Goal: Register for event/course

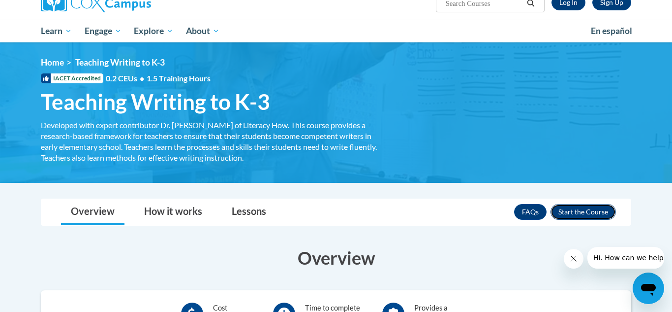
click at [574, 210] on button "Enroll" at bounding box center [583, 212] width 65 height 16
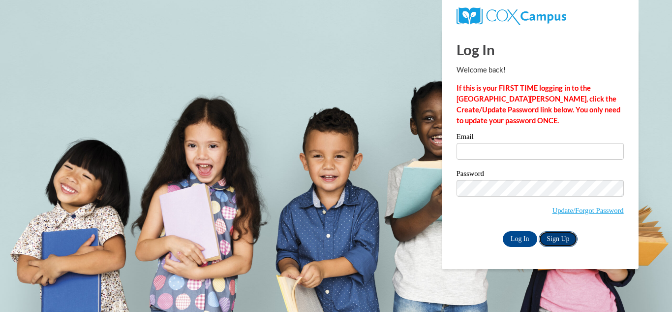
click at [552, 236] on link "Sign Up" at bounding box center [558, 239] width 38 height 16
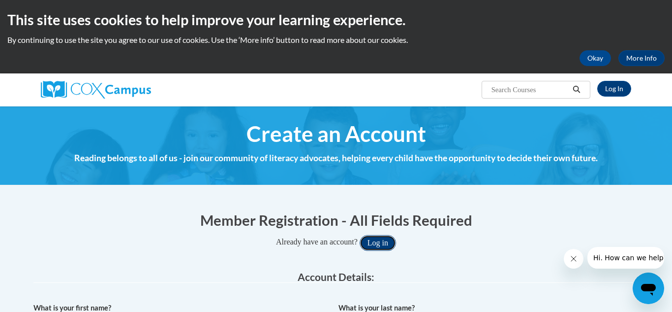
click at [375, 239] on button "Log in" at bounding box center [378, 243] width 36 height 16
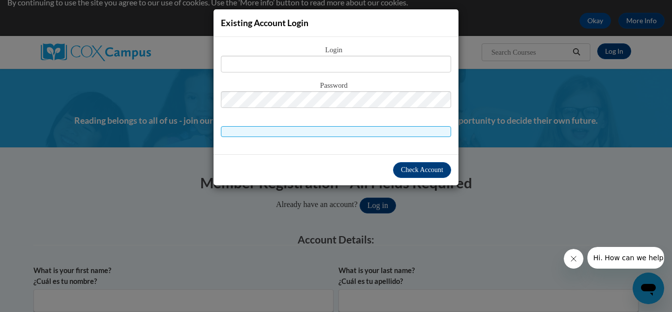
click at [342, 225] on div "Existing Account Login Login Password" at bounding box center [336, 156] width 672 height 312
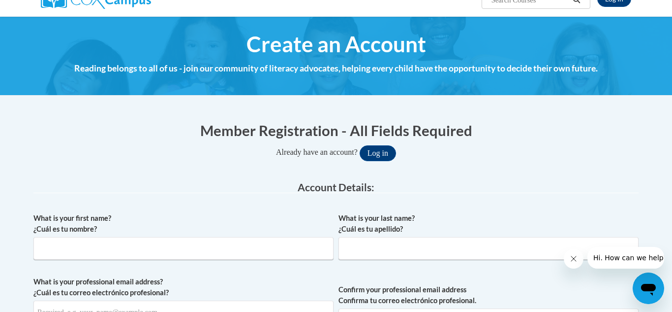
scroll to position [0, 0]
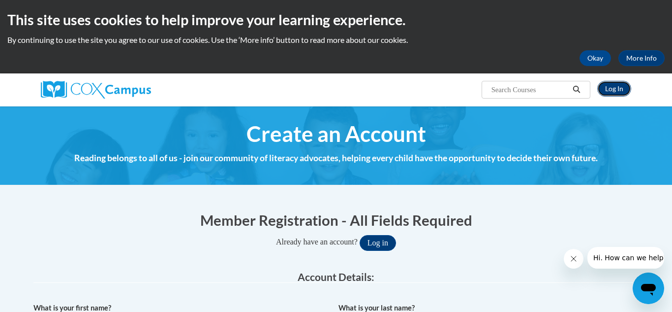
click at [610, 84] on link "Log In" at bounding box center [615, 89] width 34 height 16
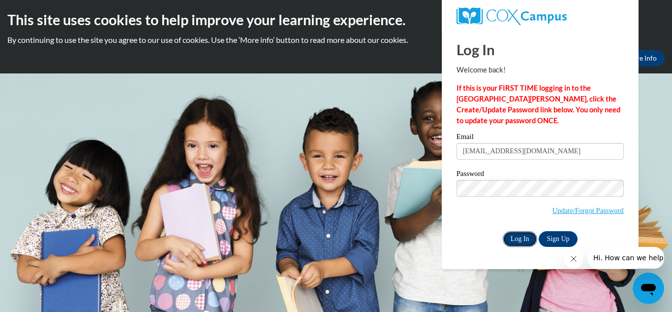
click at [528, 238] on input "Log In" at bounding box center [520, 239] width 34 height 16
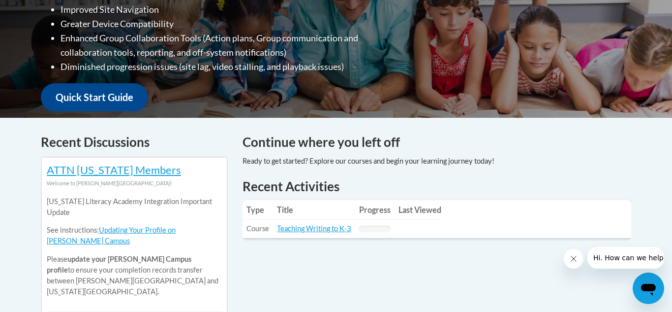
scroll to position [313, 0]
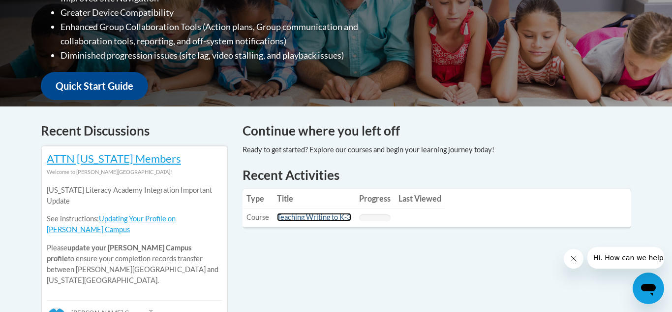
click at [321, 217] on link "Teaching Writing to K-3" at bounding box center [314, 217] width 74 height 8
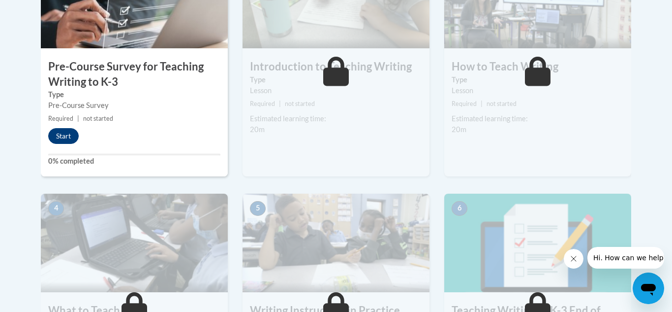
scroll to position [369, 0]
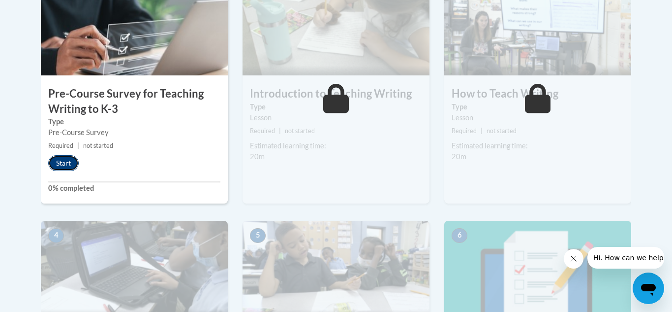
click at [60, 167] on button "Start" at bounding box center [63, 163] width 31 height 16
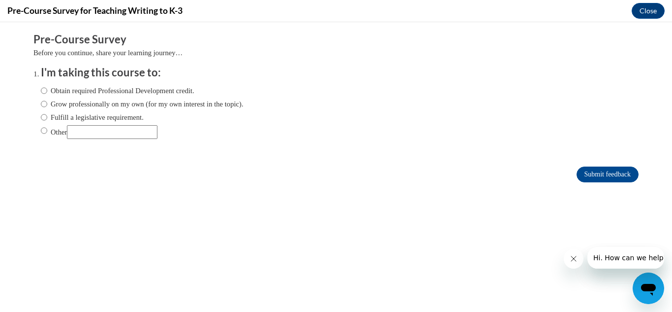
scroll to position [0, 0]
click at [42, 130] on input "Other" at bounding box center [44, 130] width 6 height 11
radio input "true"
click at [85, 130] on input "Other" at bounding box center [112, 132] width 91 height 14
type input "For an Assignment"
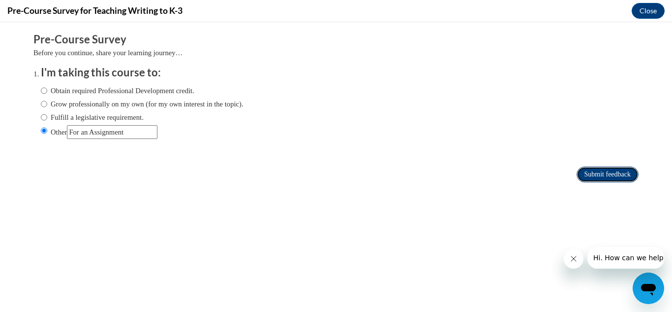
click at [600, 169] on input "Submit feedback" at bounding box center [608, 174] width 62 height 16
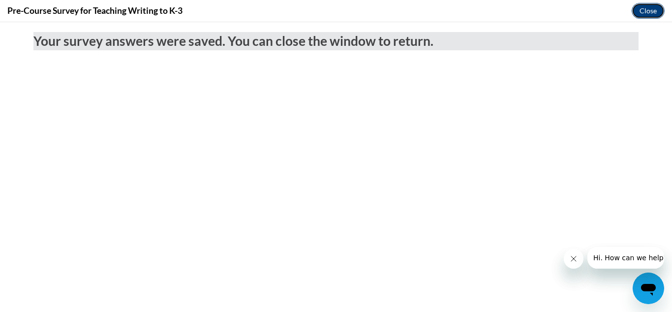
click at [646, 15] on button "Close" at bounding box center [648, 11] width 33 height 16
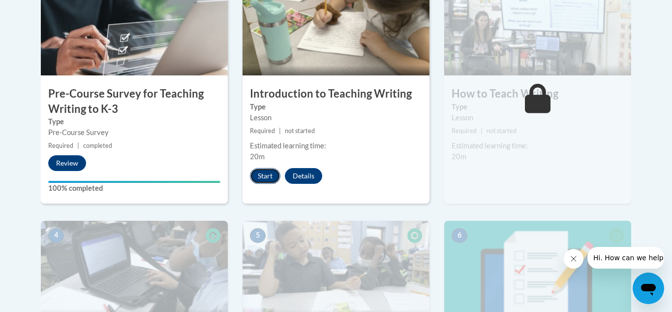
click at [270, 169] on button "Start" at bounding box center [265, 176] width 31 height 16
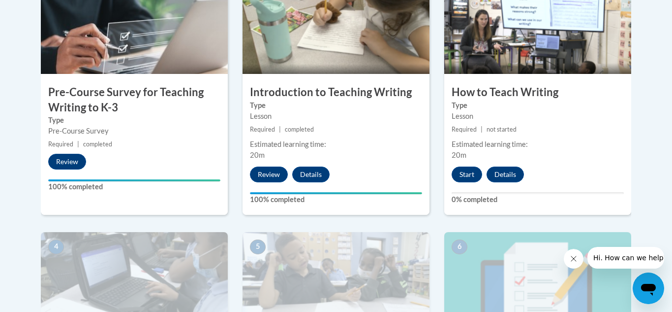
scroll to position [371, 0]
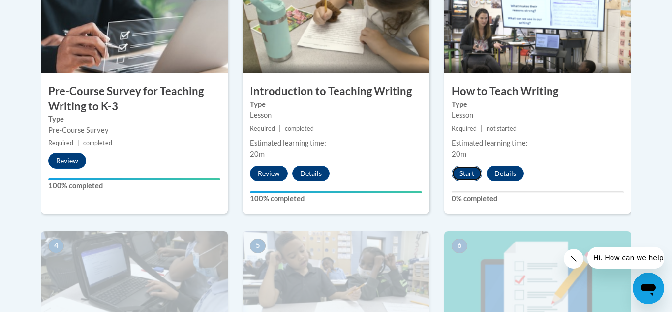
click at [468, 168] on button "Start" at bounding box center [467, 173] width 31 height 16
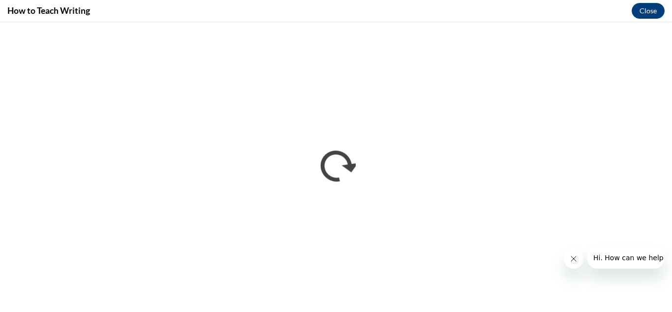
scroll to position [0, 0]
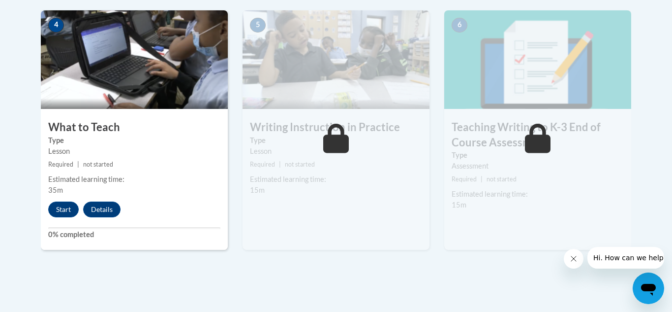
scroll to position [600, 0]
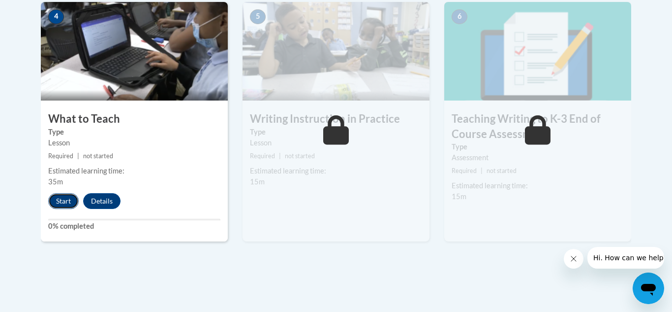
click at [63, 194] on button "Start" at bounding box center [63, 201] width 31 height 16
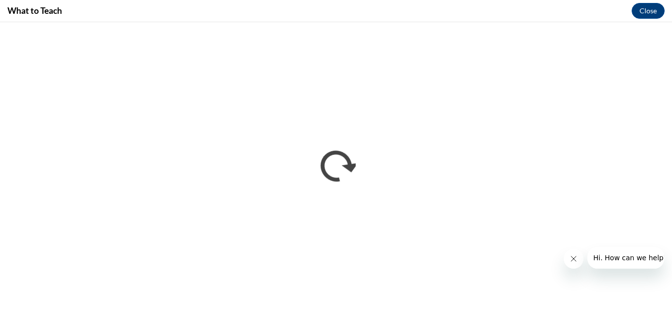
scroll to position [0, 0]
